Goal: Information Seeking & Learning: Find specific page/section

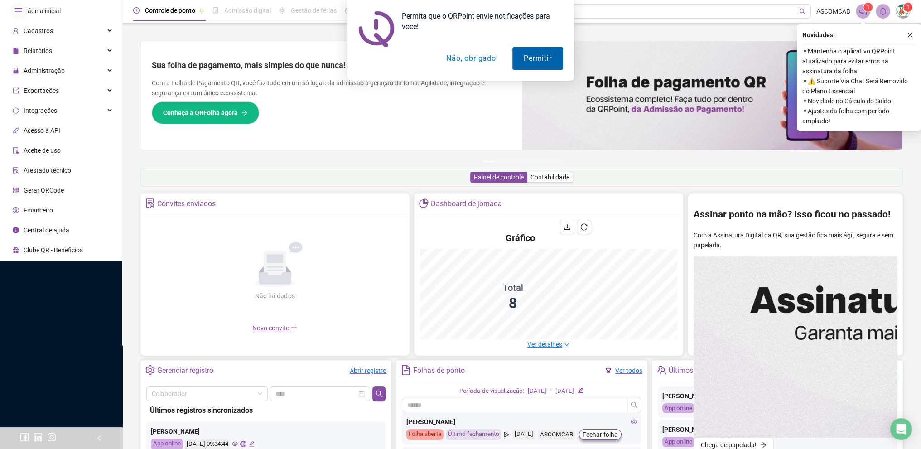
click at [537, 60] on button "Permitir" at bounding box center [538, 58] width 50 height 23
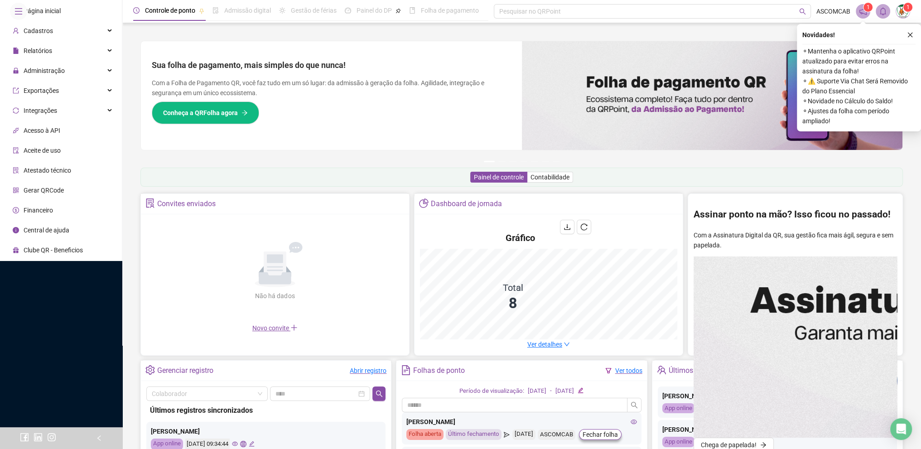
click at [47, 194] on span "Gerar QRCode" at bounding box center [44, 190] width 40 height 7
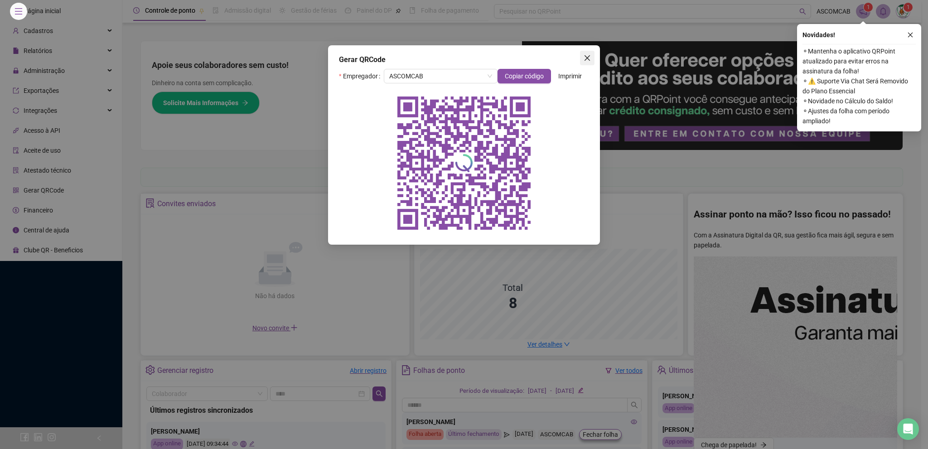
click at [587, 58] on icon "close" at bounding box center [587, 57] width 5 height 5
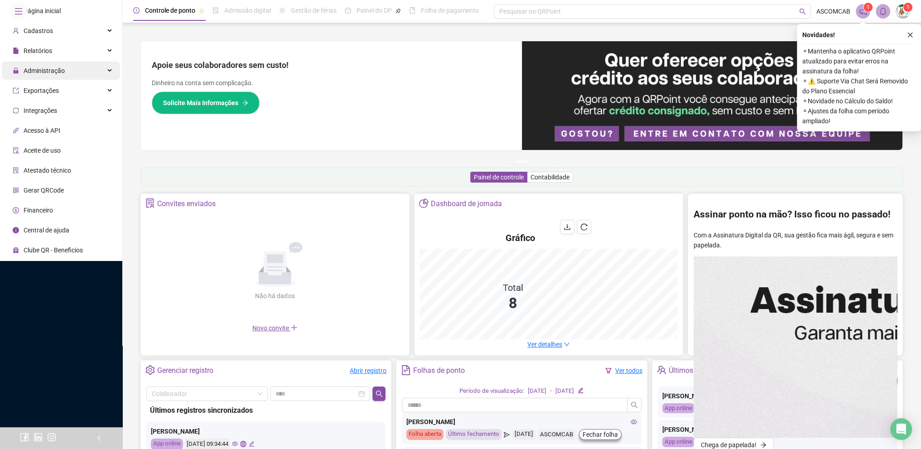
click at [52, 74] on span "Administração" at bounding box center [44, 70] width 41 height 7
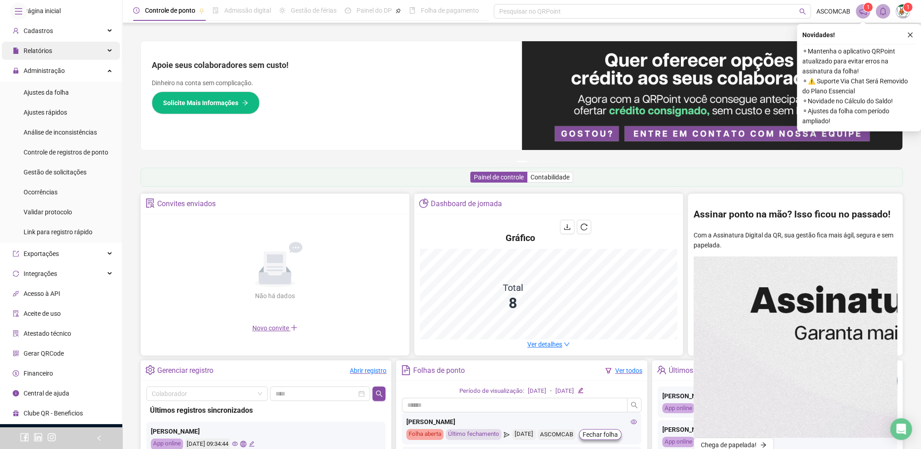
click at [62, 60] on div "Relatórios" at bounding box center [61, 51] width 118 height 18
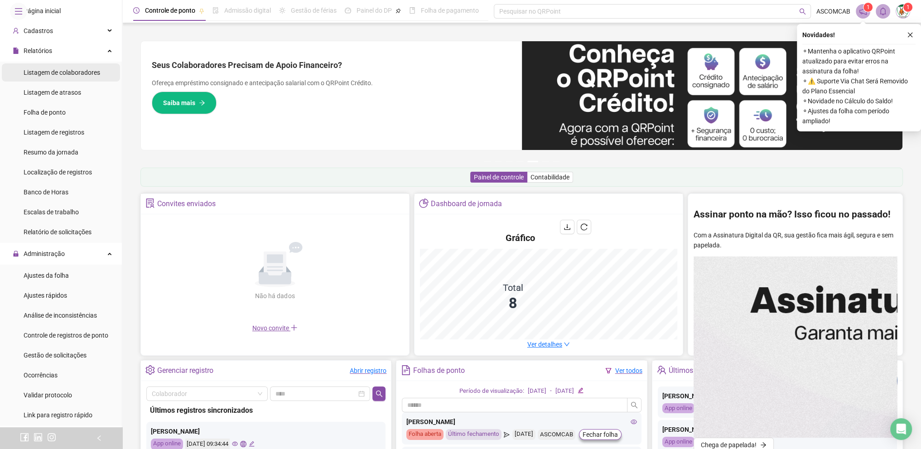
click at [68, 76] on span "Listagem de colaboradores" at bounding box center [62, 72] width 77 height 7
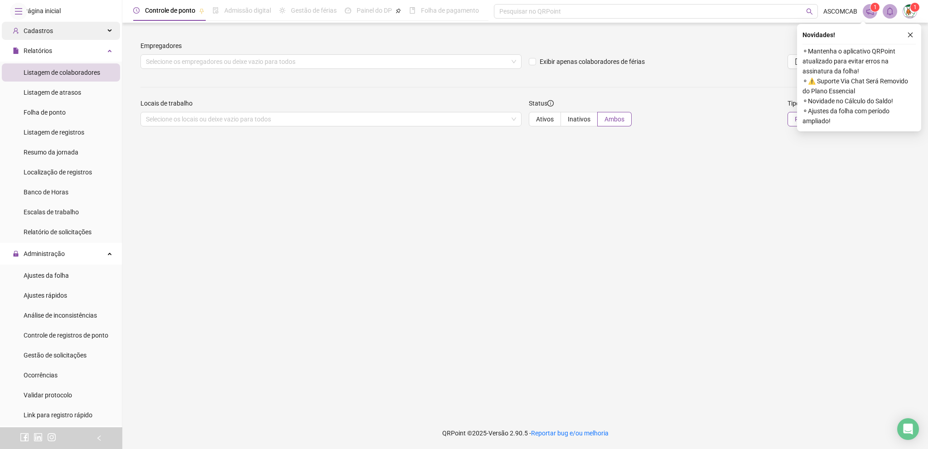
click at [58, 40] on div "Cadastros" at bounding box center [61, 31] width 118 height 18
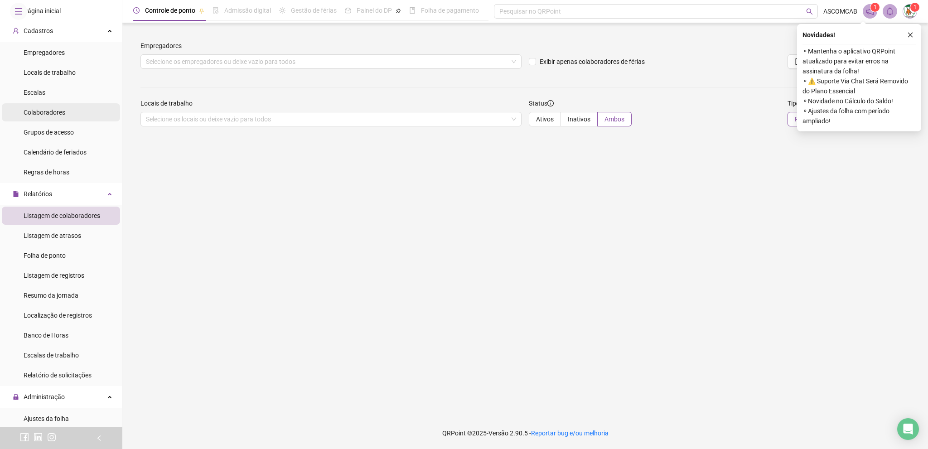
click at [60, 116] on span "Colaboradores" at bounding box center [45, 112] width 42 height 7
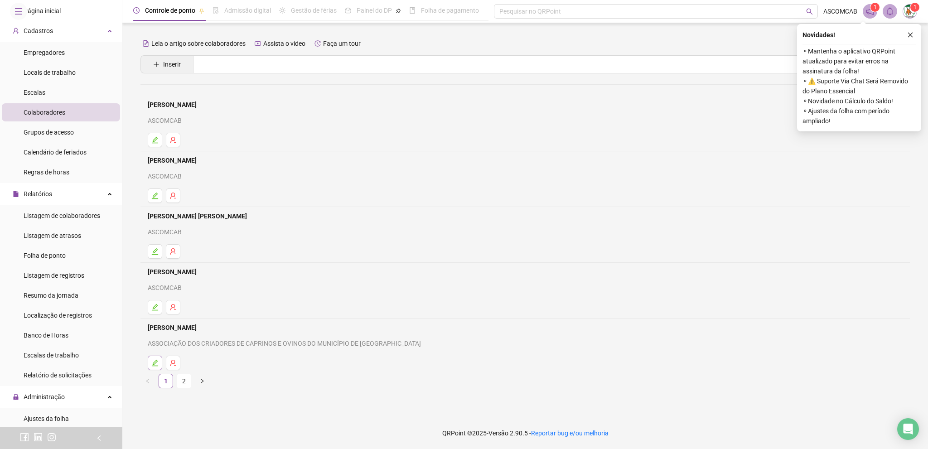
click at [155, 362] on icon "edit" at bounding box center [155, 363] width 6 height 6
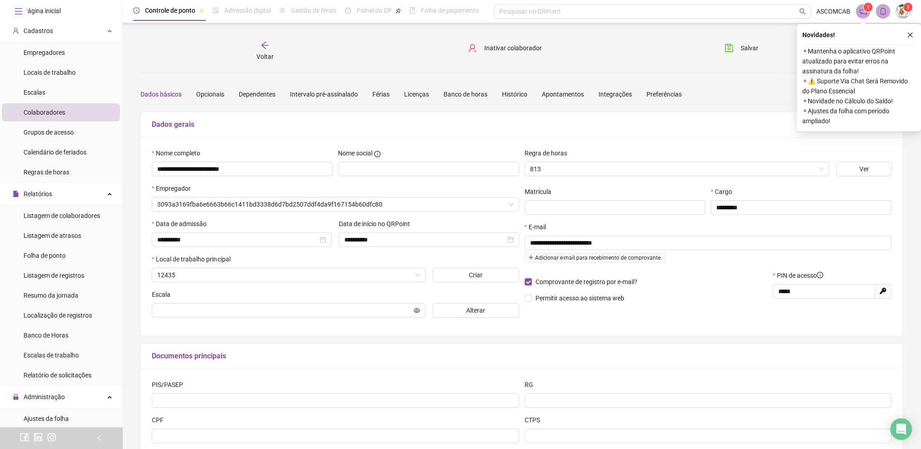
type input "**********"
